Goal: Task Accomplishment & Management: Use online tool/utility

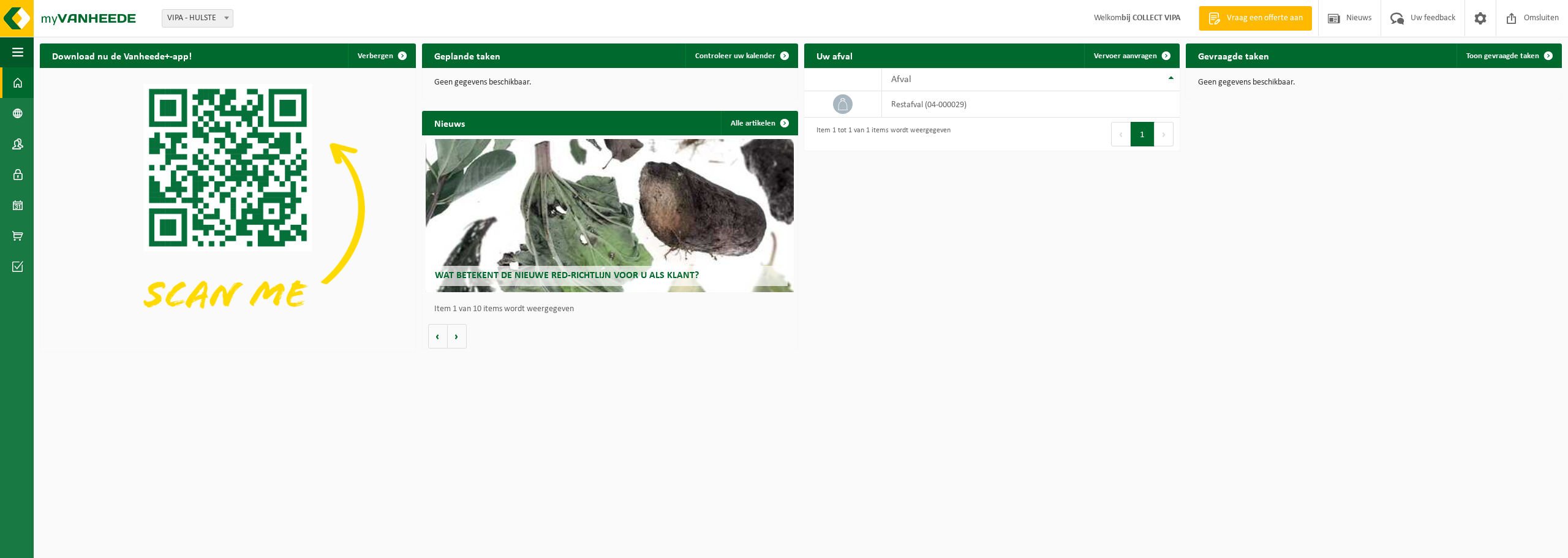
click at [1434, 198] on div "Download nu de Vanheede+-app! Verbergen Geplande taken Controleer uw kalender G…" at bounding box center [800, 197] width 1528 height 320
click at [765, 62] on link "Controleer uw kalender" at bounding box center [741, 55] width 112 height 24
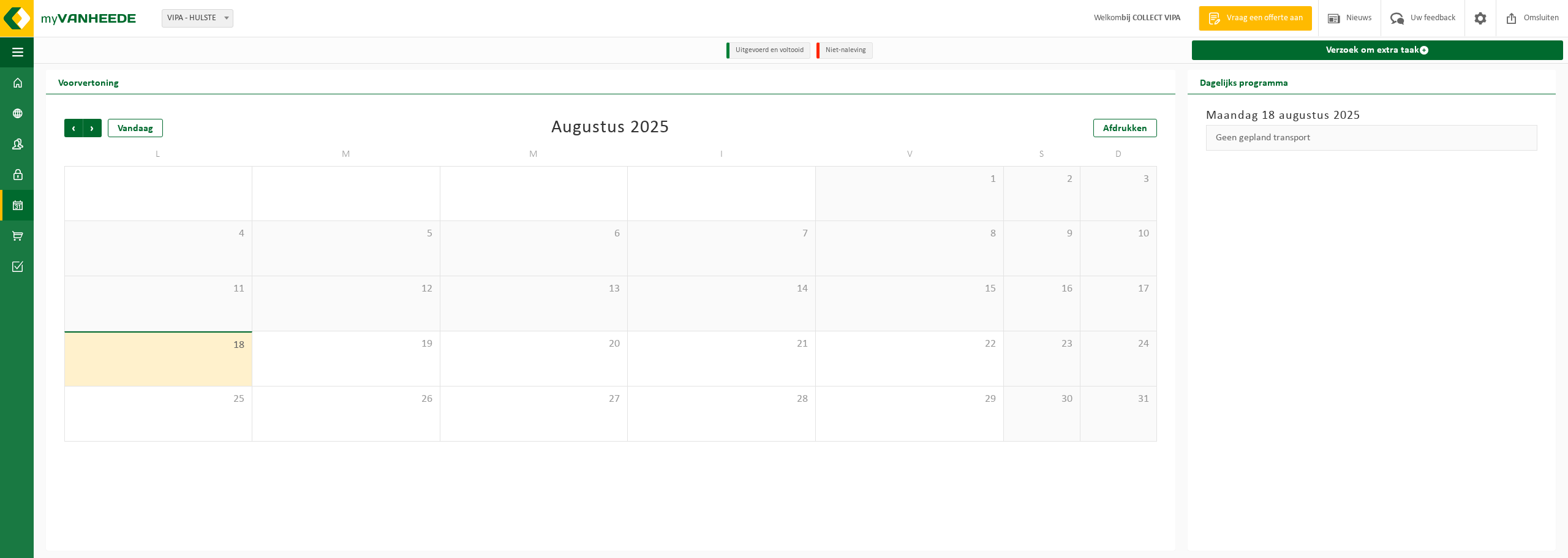
click at [194, 363] on div "18" at bounding box center [158, 358] width 187 height 53
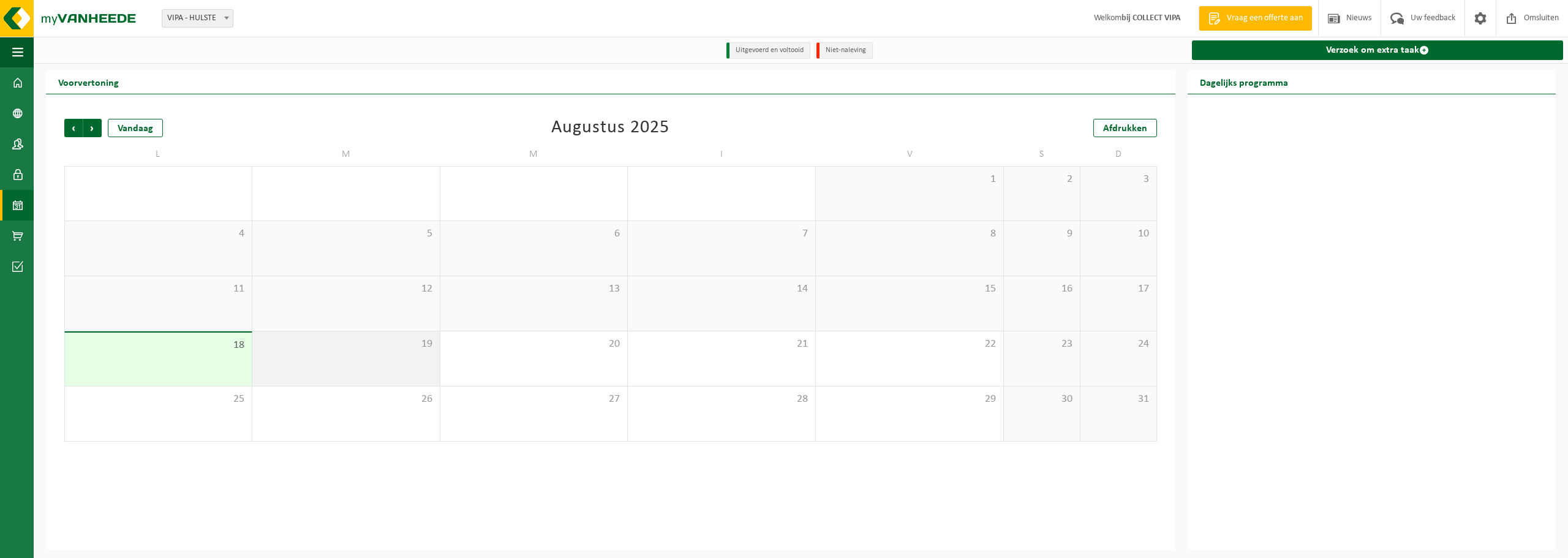
click at [346, 360] on div "19" at bounding box center [346, 358] width 188 height 55
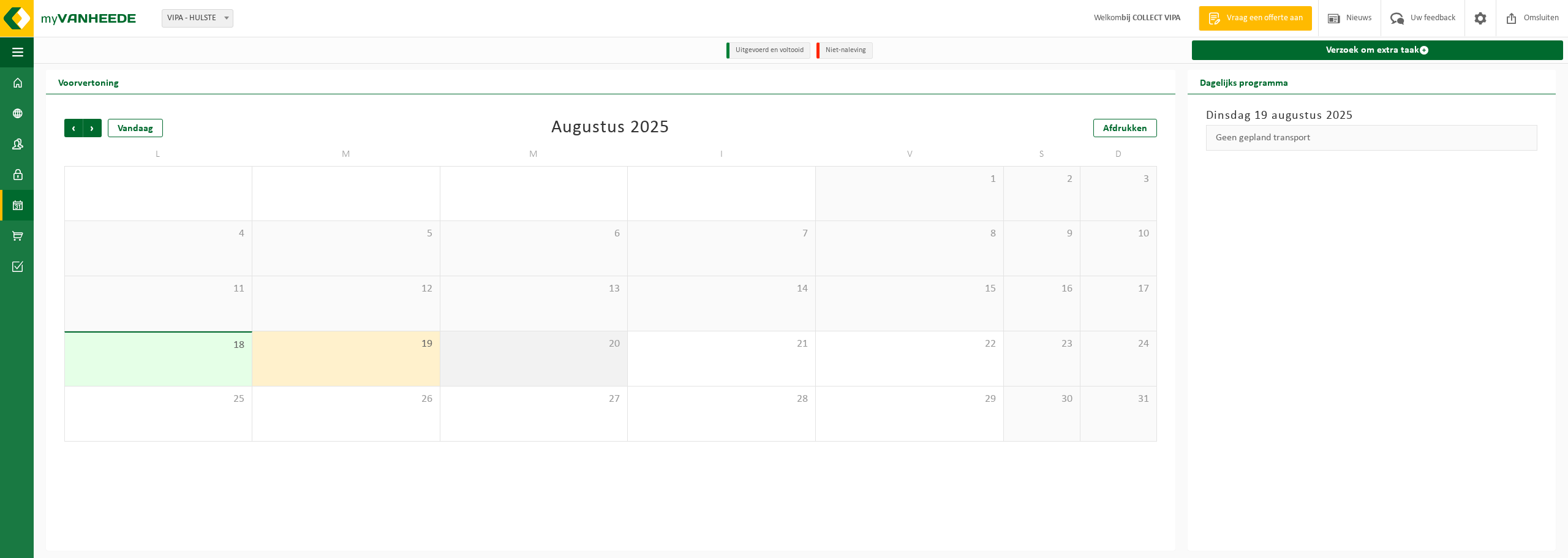
click at [508, 369] on div "20" at bounding box center [533, 358] width 188 height 55
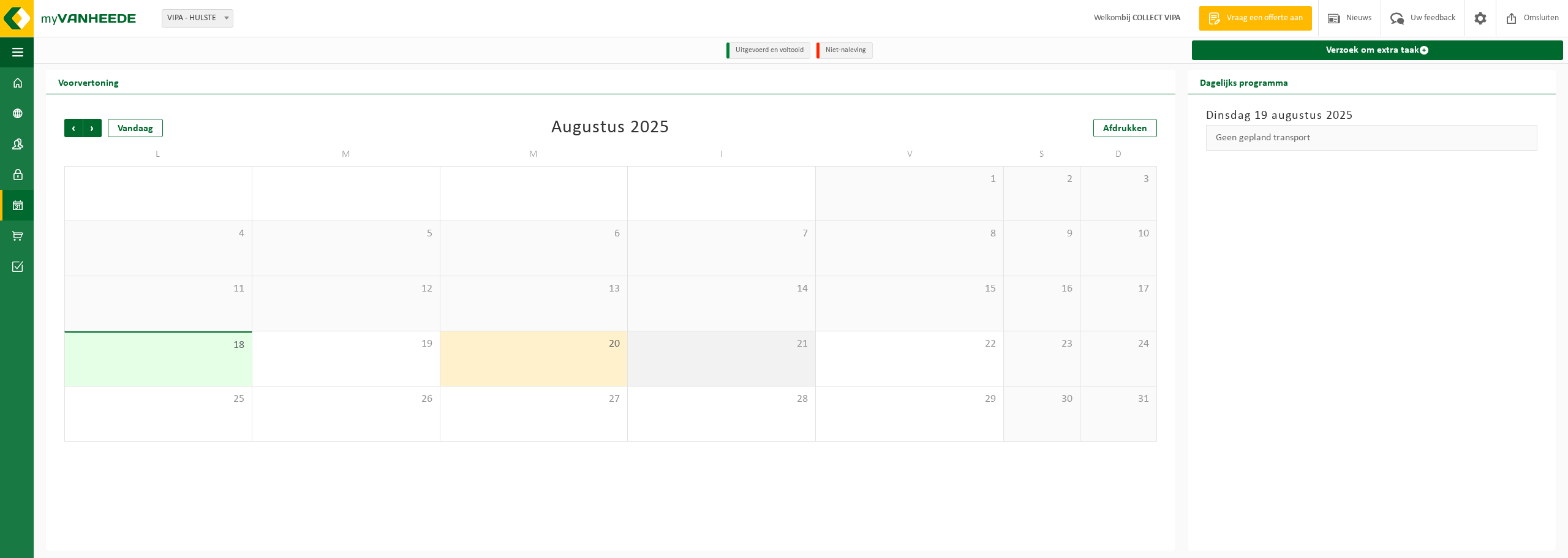
click at [765, 381] on div "21" at bounding box center [721, 358] width 188 height 55
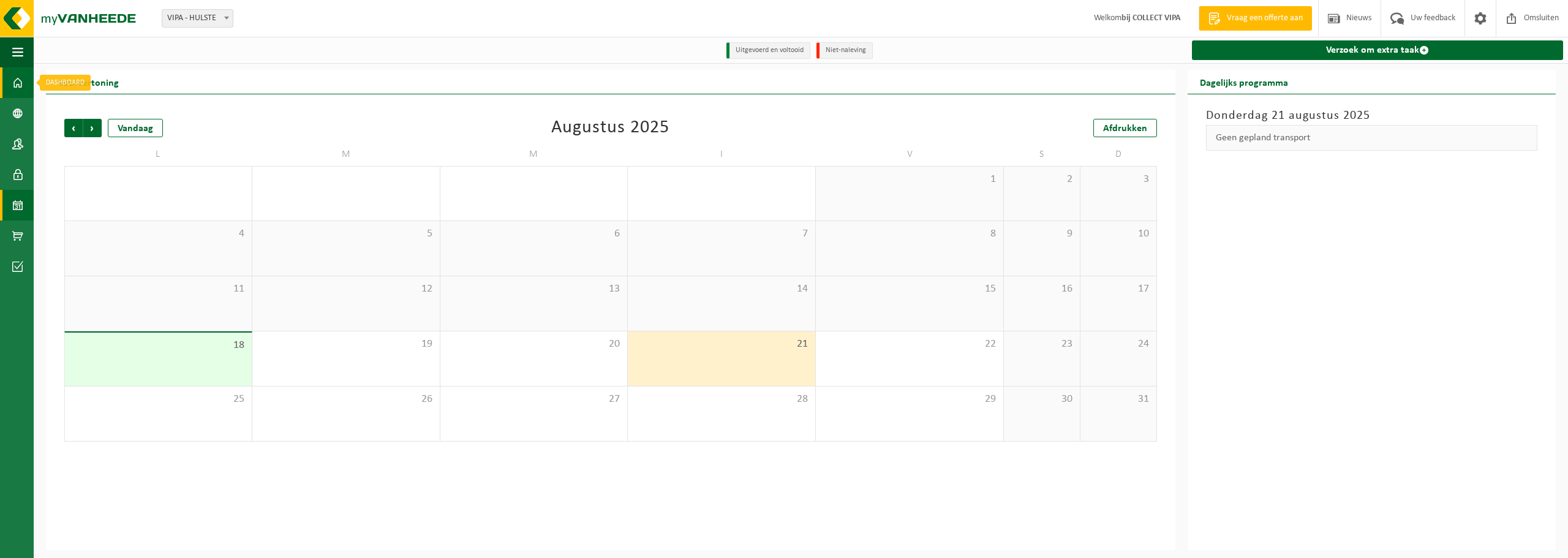
click at [15, 86] on span at bounding box center [17, 83] width 11 height 31
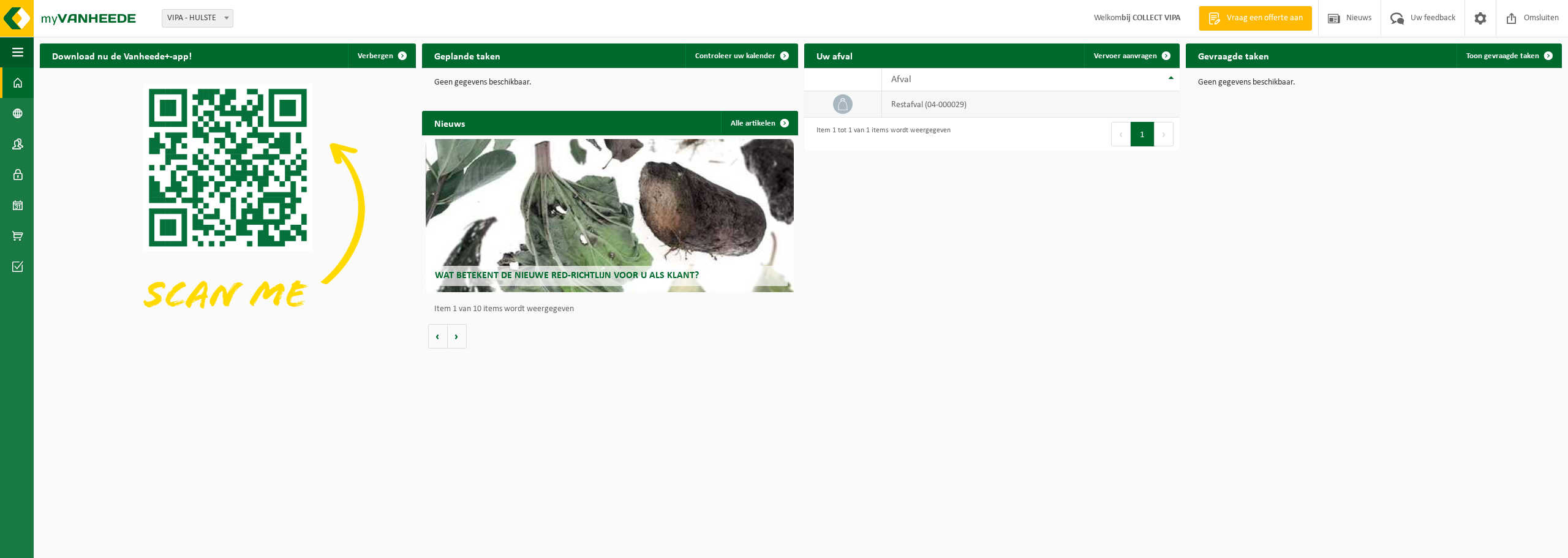
click at [970, 99] on td "restafval (04-000029)" at bounding box center [1030, 104] width 297 height 26
click at [1019, 79] on div "Afval" at bounding box center [1028, 80] width 273 height 10
click at [985, 98] on td "restafval (04-000029)" at bounding box center [1030, 104] width 297 height 26
click at [945, 114] on td "restafval (04-000029)" at bounding box center [1030, 104] width 297 height 26
click at [948, 111] on td "restafval (04-000029)" at bounding box center [1030, 104] width 297 height 26
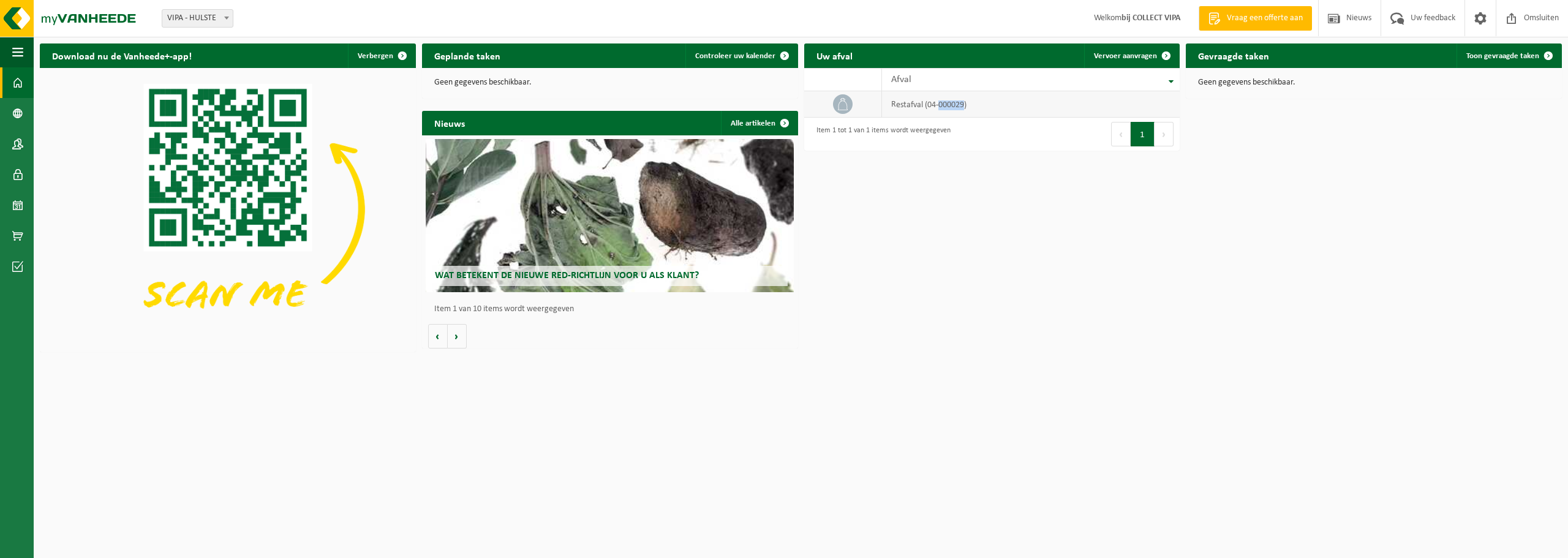
click at [948, 111] on td "restafval (04-000029)" at bounding box center [1030, 104] width 297 height 26
click at [1169, 173] on div "Download nu de Vanheede+-app! Verbergen Geplande taken Controleer uw kalender G…" at bounding box center [800, 197] width 1528 height 320
click at [922, 78] on div "Afval" at bounding box center [1028, 80] width 273 height 10
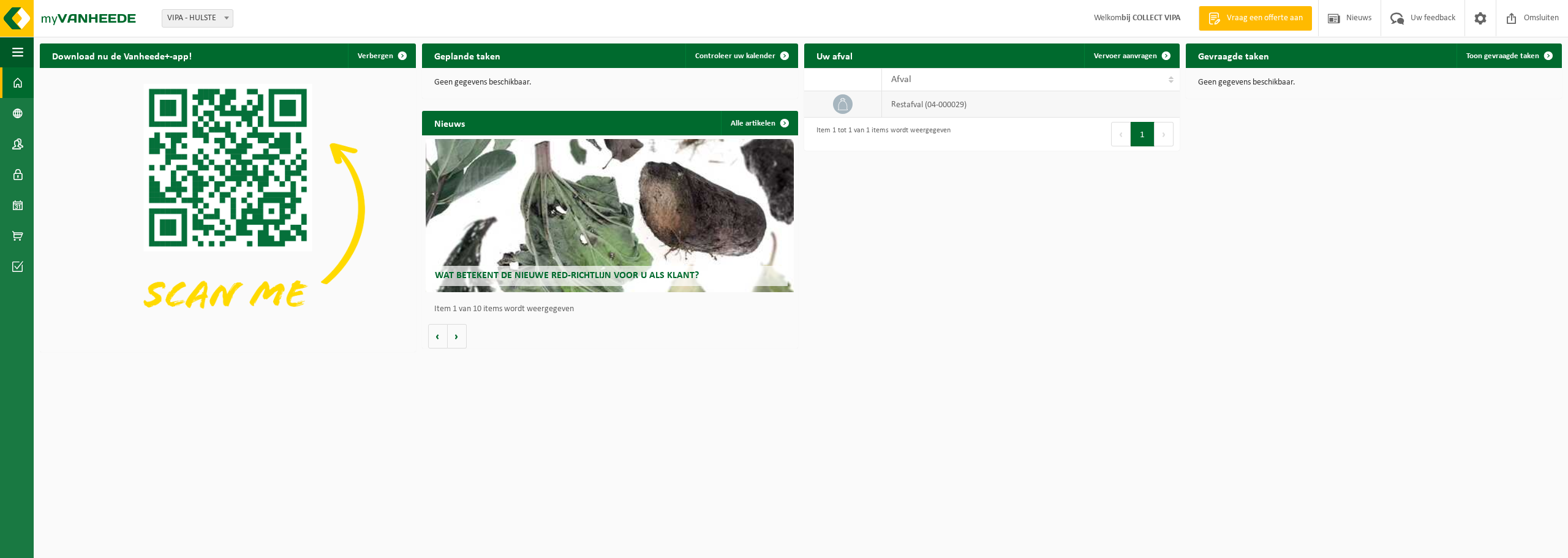
click at [927, 101] on font "restafval (04-000029)" at bounding box center [929, 105] width 75 height 10
click at [745, 56] on font "Controleer uw kalender" at bounding box center [734, 56] width 80 height 8
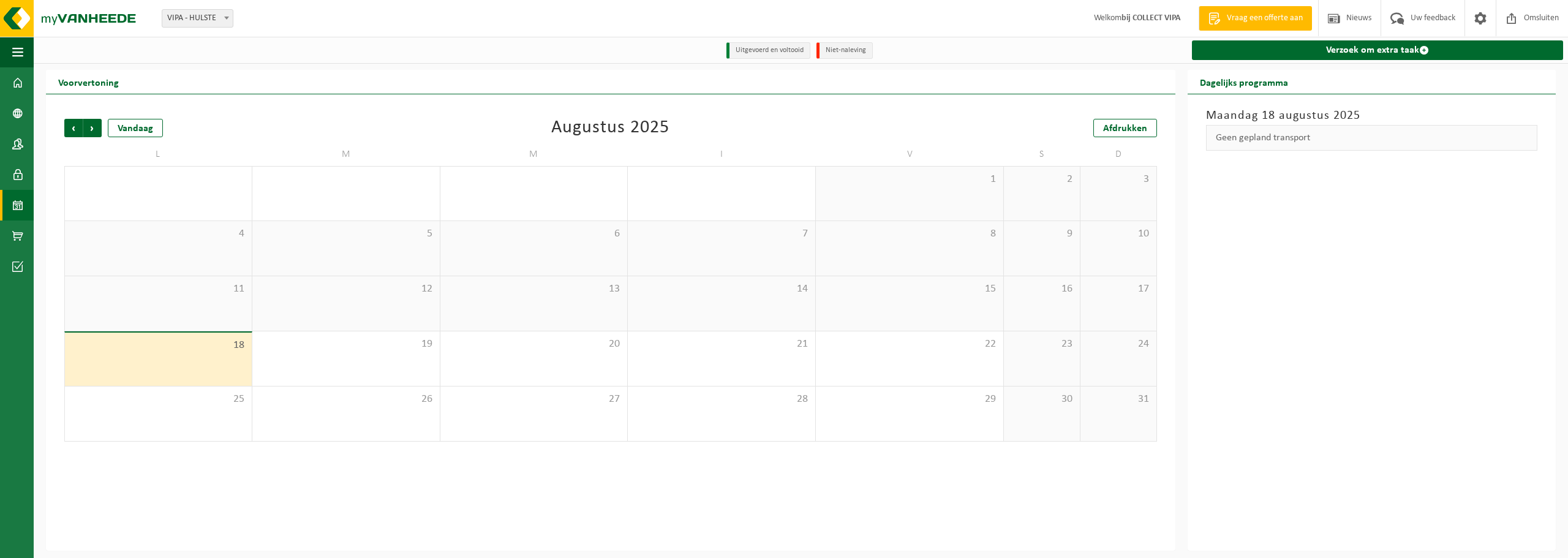
click at [838, 51] on font "Niet-naleving" at bounding box center [846, 50] width 40 height 8
click at [790, 51] on font "Uitgevoerd en voltooid" at bounding box center [769, 50] width 68 height 8
click at [749, 366] on div "21" at bounding box center [721, 358] width 188 height 55
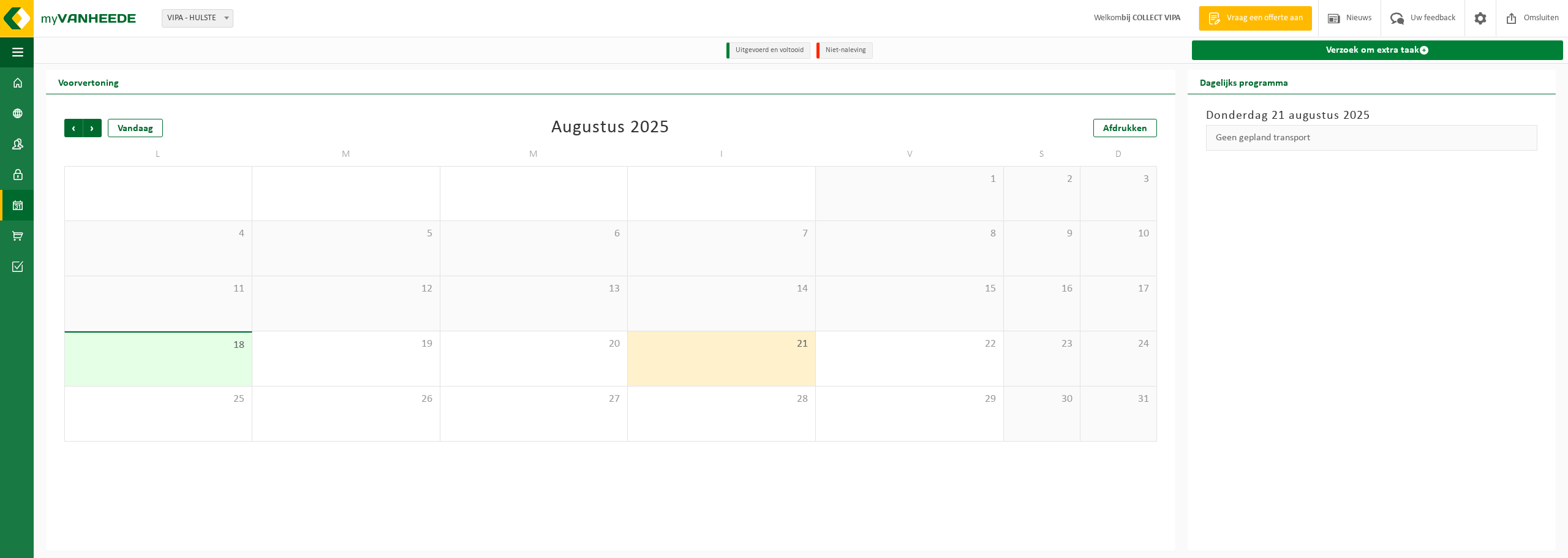
click at [1361, 53] on font "Verzoek om extra taak" at bounding box center [1372, 50] width 93 height 10
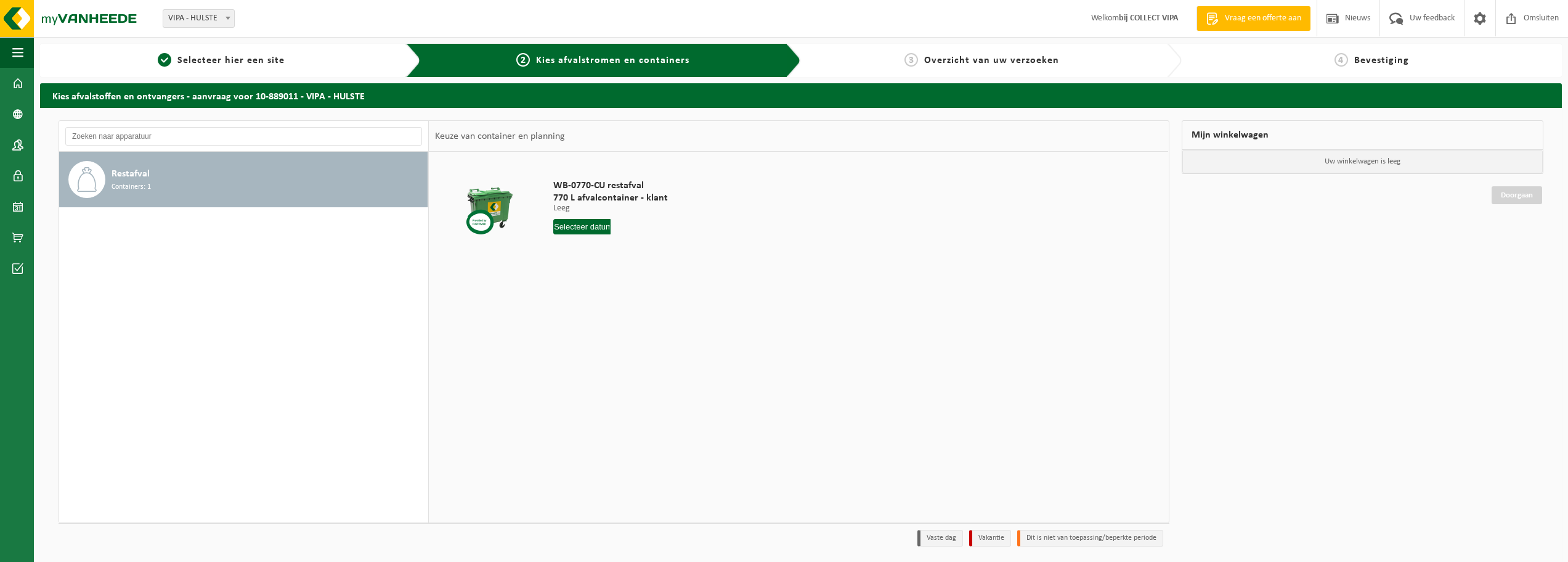
click at [589, 230] on input "text" at bounding box center [581, 227] width 57 height 16
click at [632, 356] on font "21" at bounding box center [630, 356] width 10 height 10
type input "à partir de [DATE]"
